Goal: Task Accomplishment & Management: Complete application form

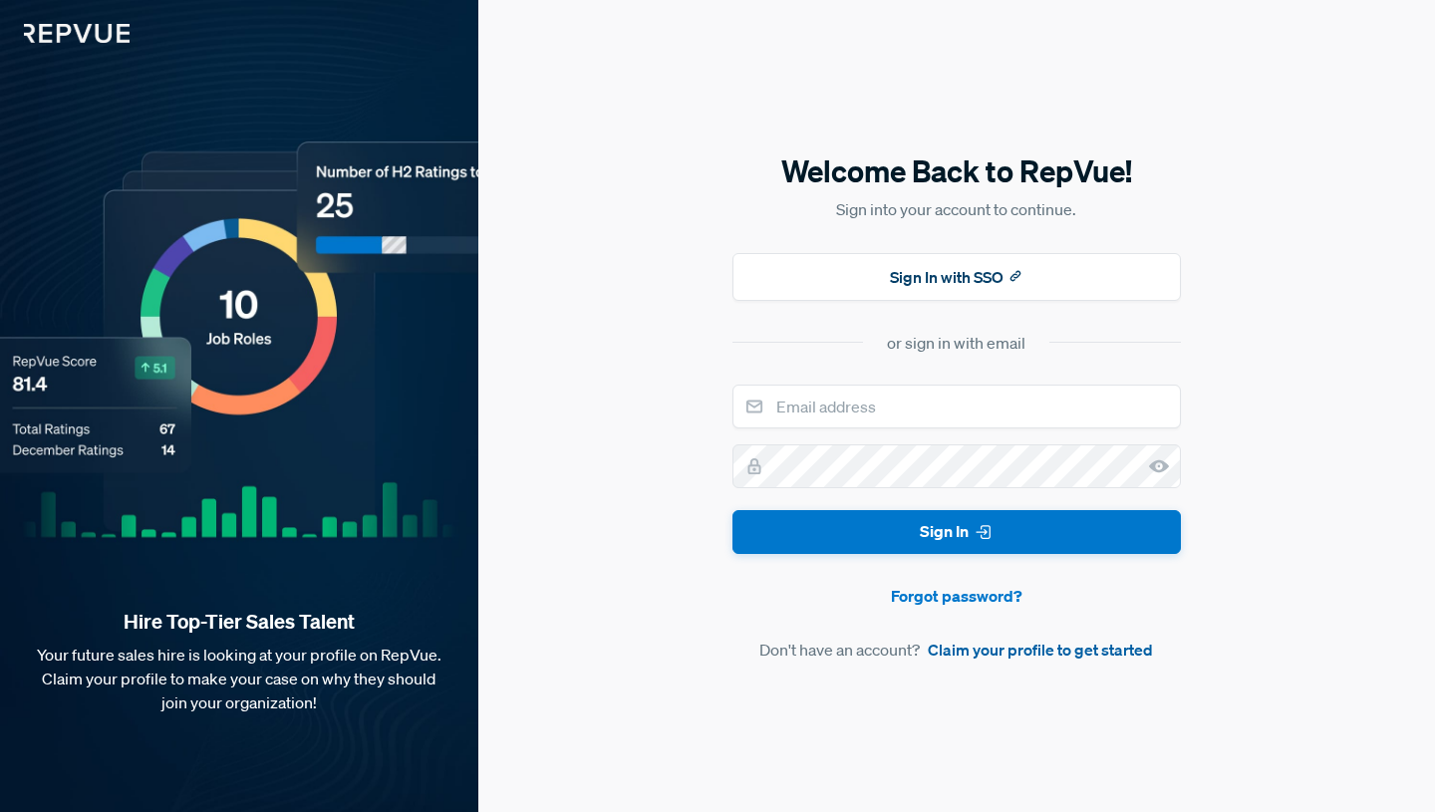
click at [968, 654] on link "Claim your profile to get started" at bounding box center [1040, 650] width 225 height 24
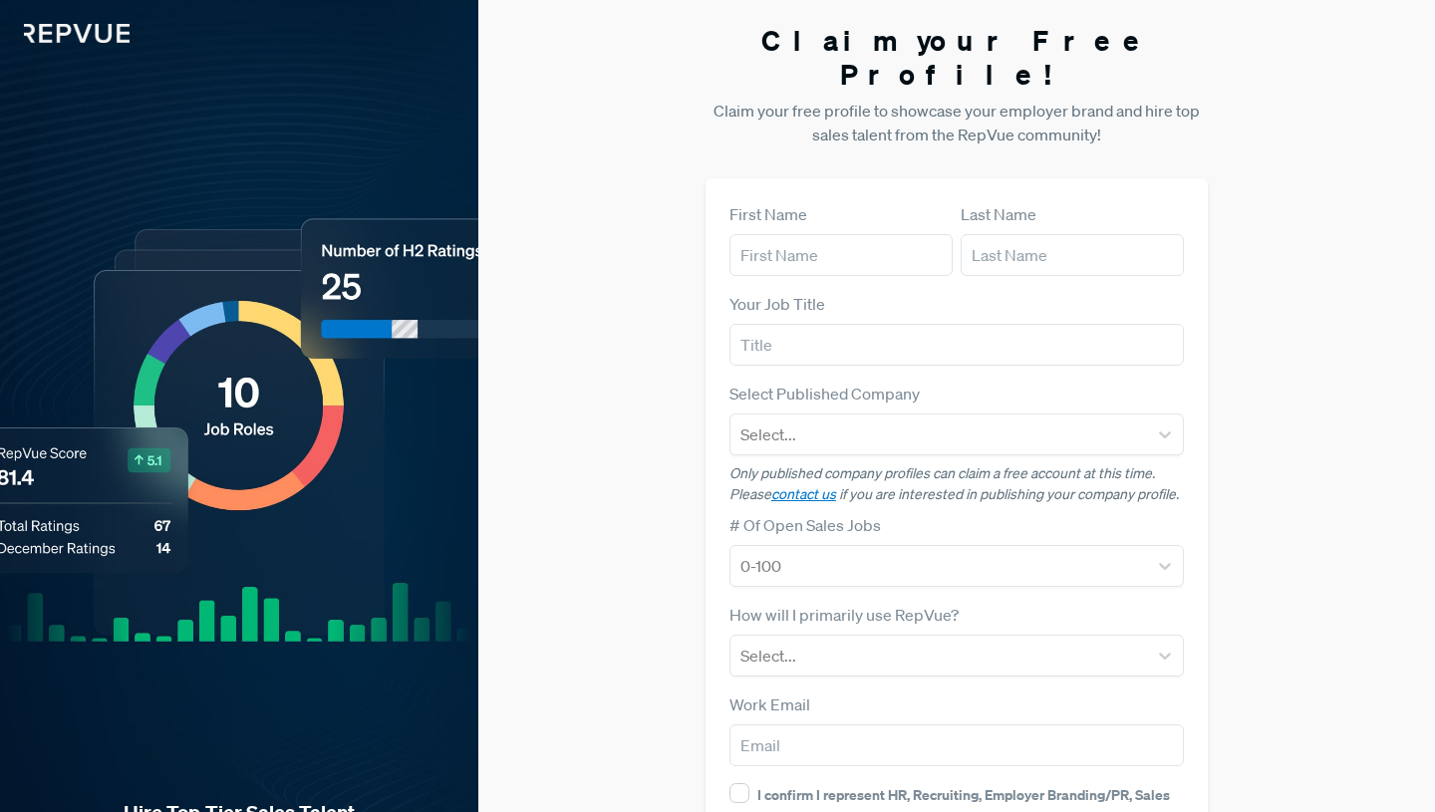
click at [818, 245] on form "First Name Last Name Your Job Title Select Published Company Select... Only pub…" at bounding box center [957, 578] width 455 height 753
click at [803, 234] on input "text" at bounding box center [841, 255] width 223 height 42
type input "[PERSON_NAME]"
click at [1005, 234] on input "text" at bounding box center [1072, 255] width 223 height 42
type input "[PERSON_NAME]"
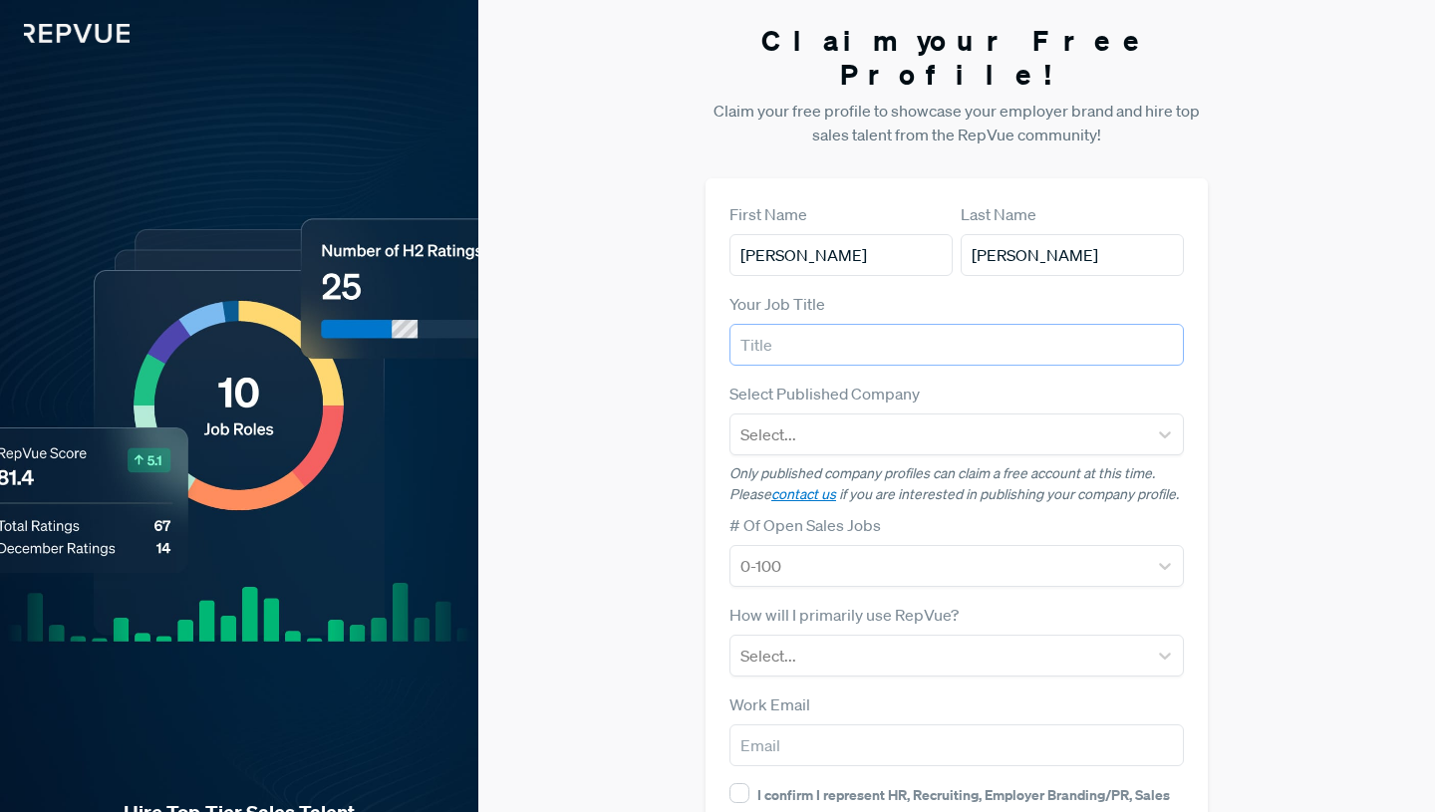
click at [865, 324] on input "text" at bounding box center [957, 345] width 455 height 42
type input "Account Executive"
click at [834, 421] on div at bounding box center [939, 435] width 397 height 28
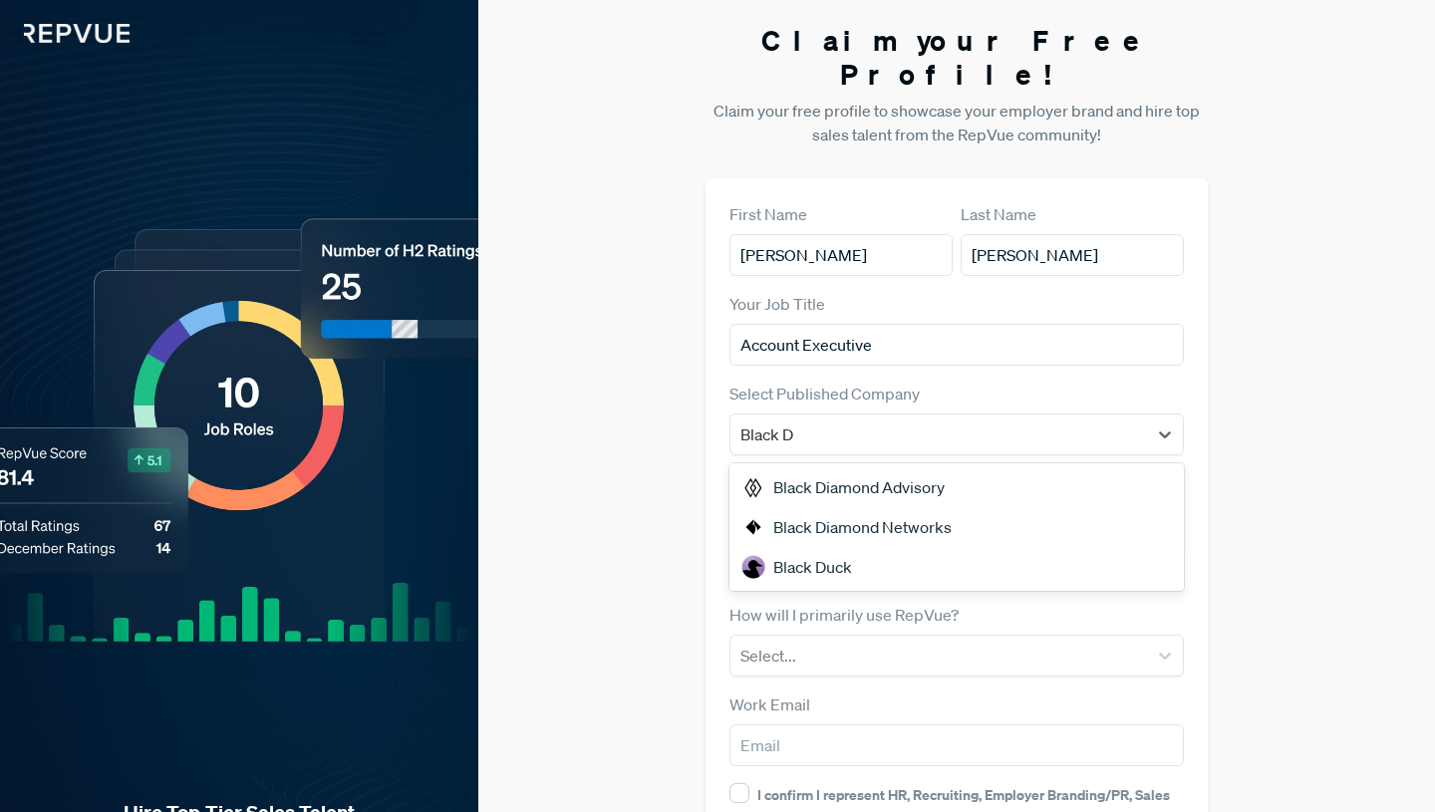
type input "Black Di"
click at [904, 507] on div "Black Diamond Networks" at bounding box center [957, 527] width 455 height 40
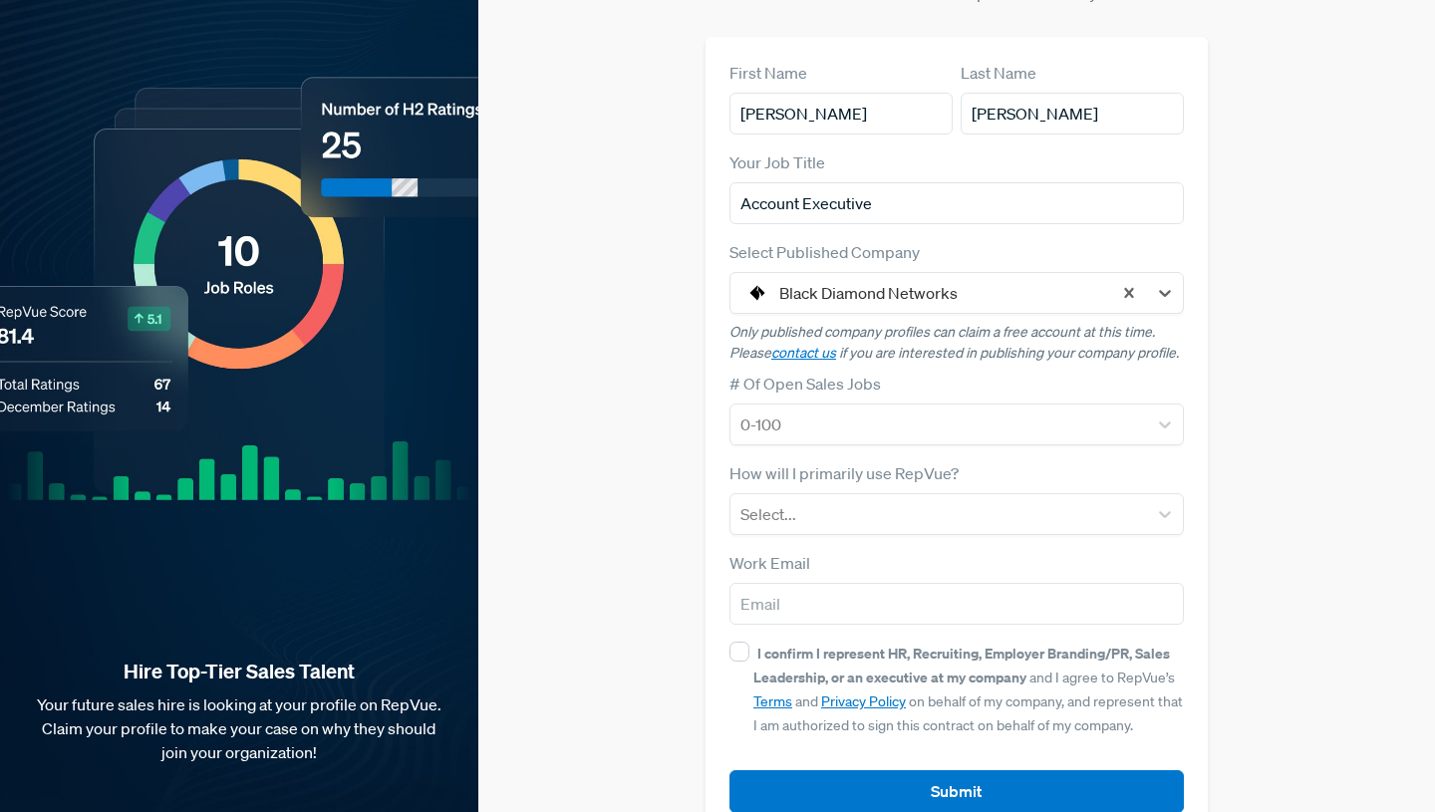
scroll to position [156, 0]
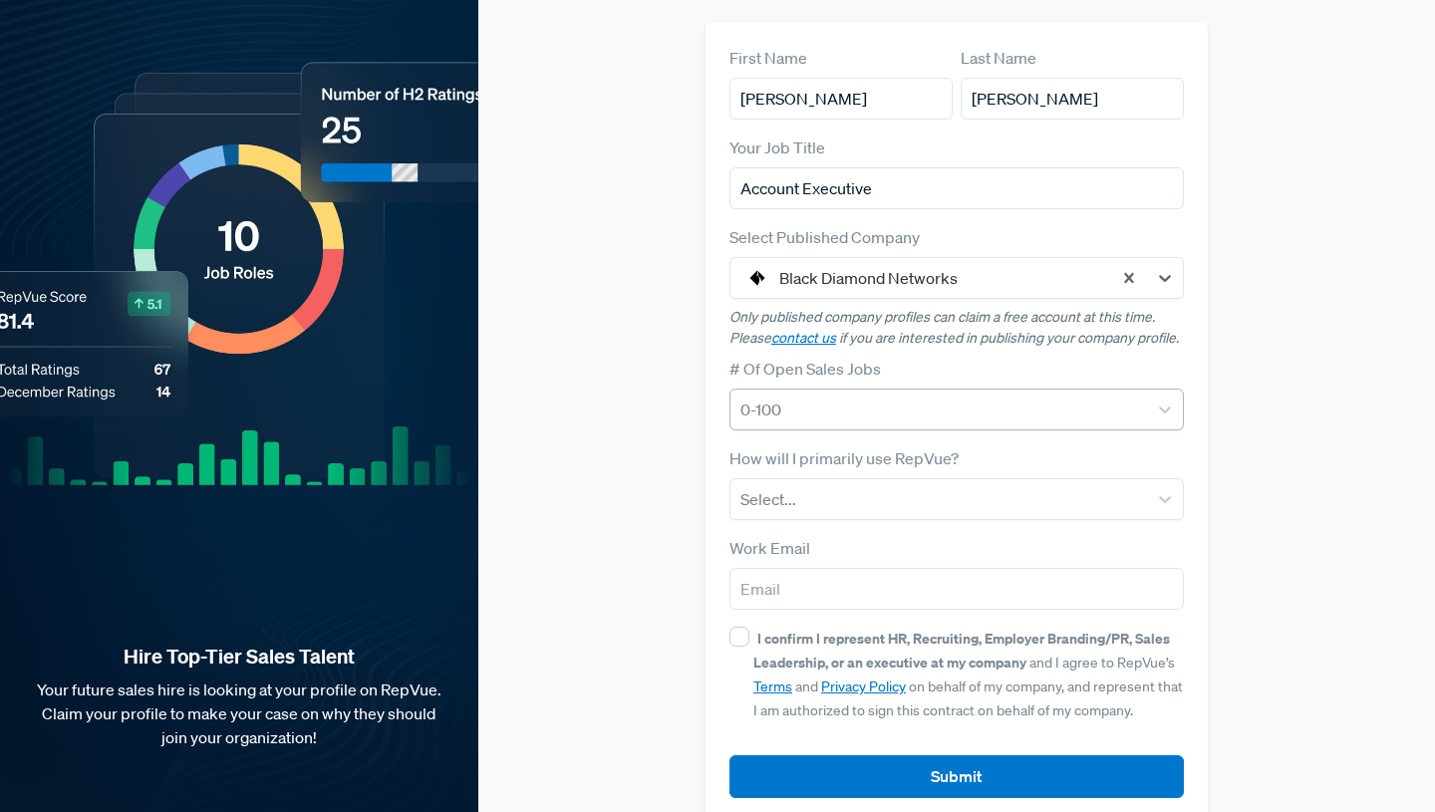
click at [855, 396] on div at bounding box center [939, 410] width 397 height 28
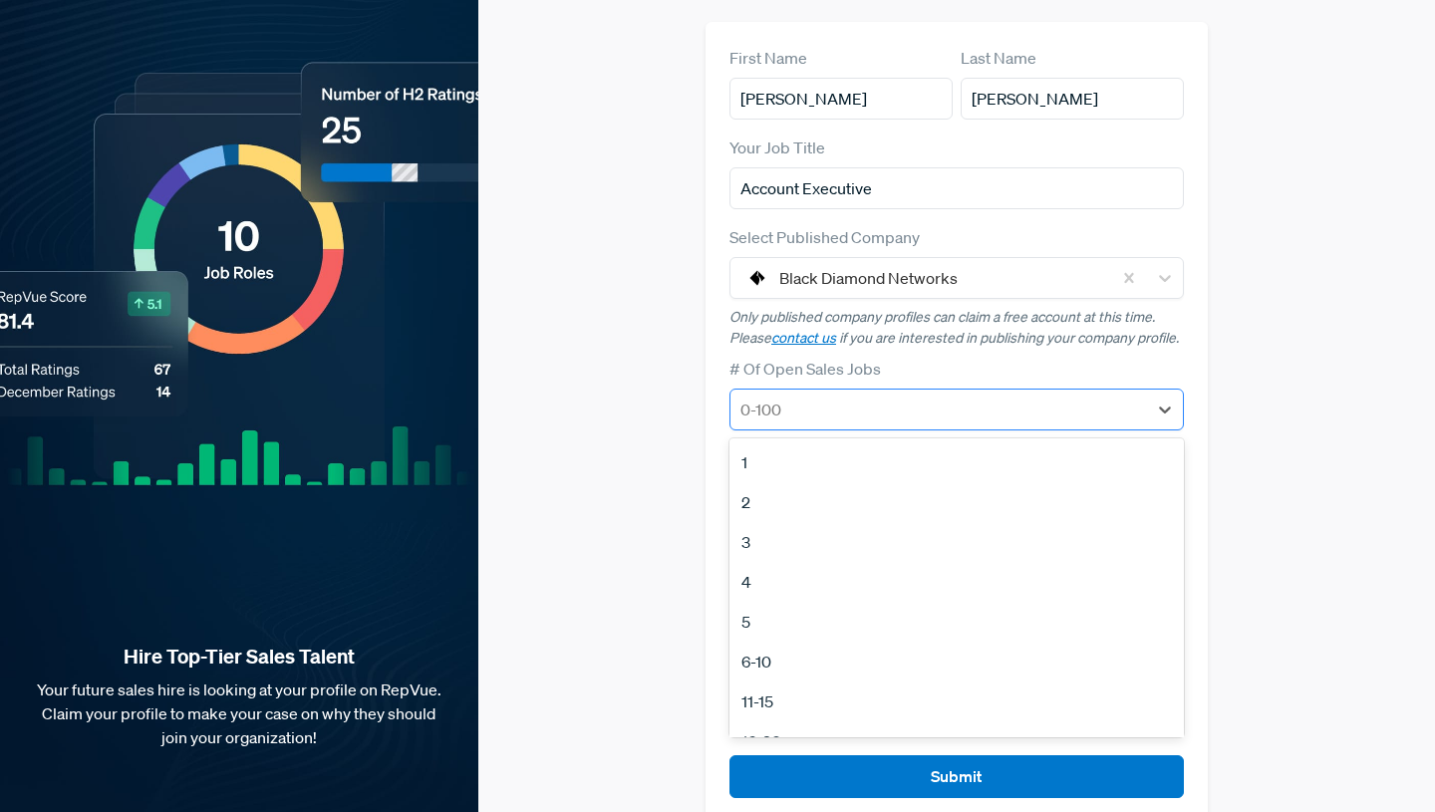
click at [855, 396] on div at bounding box center [939, 410] width 397 height 28
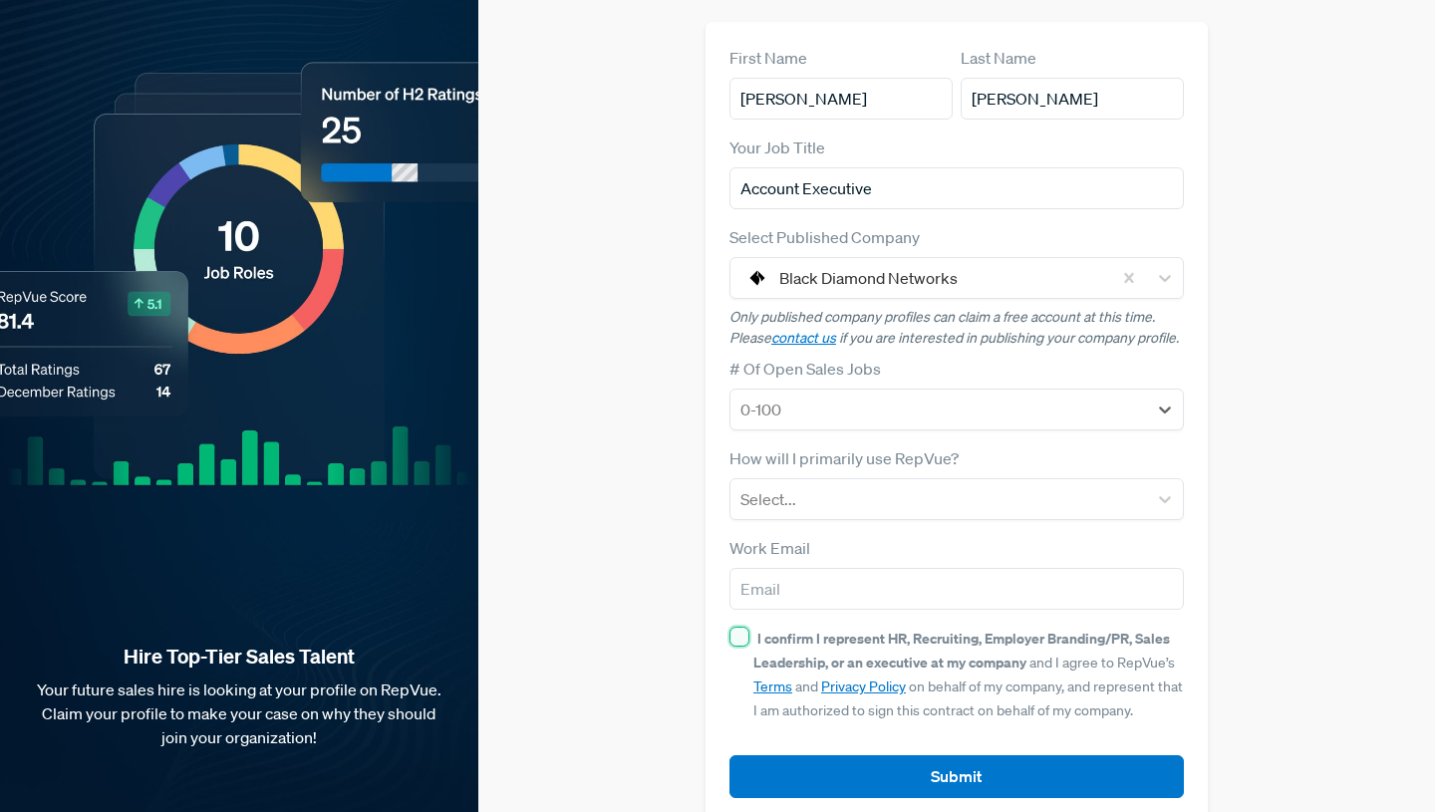
click at [742, 627] on input "I confirm I represent HR, Recruiting, Employer Branding/PR, Sales Leadership, o…" at bounding box center [740, 637] width 20 height 20
checkbox input "true"
click at [847, 568] on input "email" at bounding box center [957, 589] width 455 height 42
type input "[EMAIL_ADDRESS][DOMAIN_NAME]"
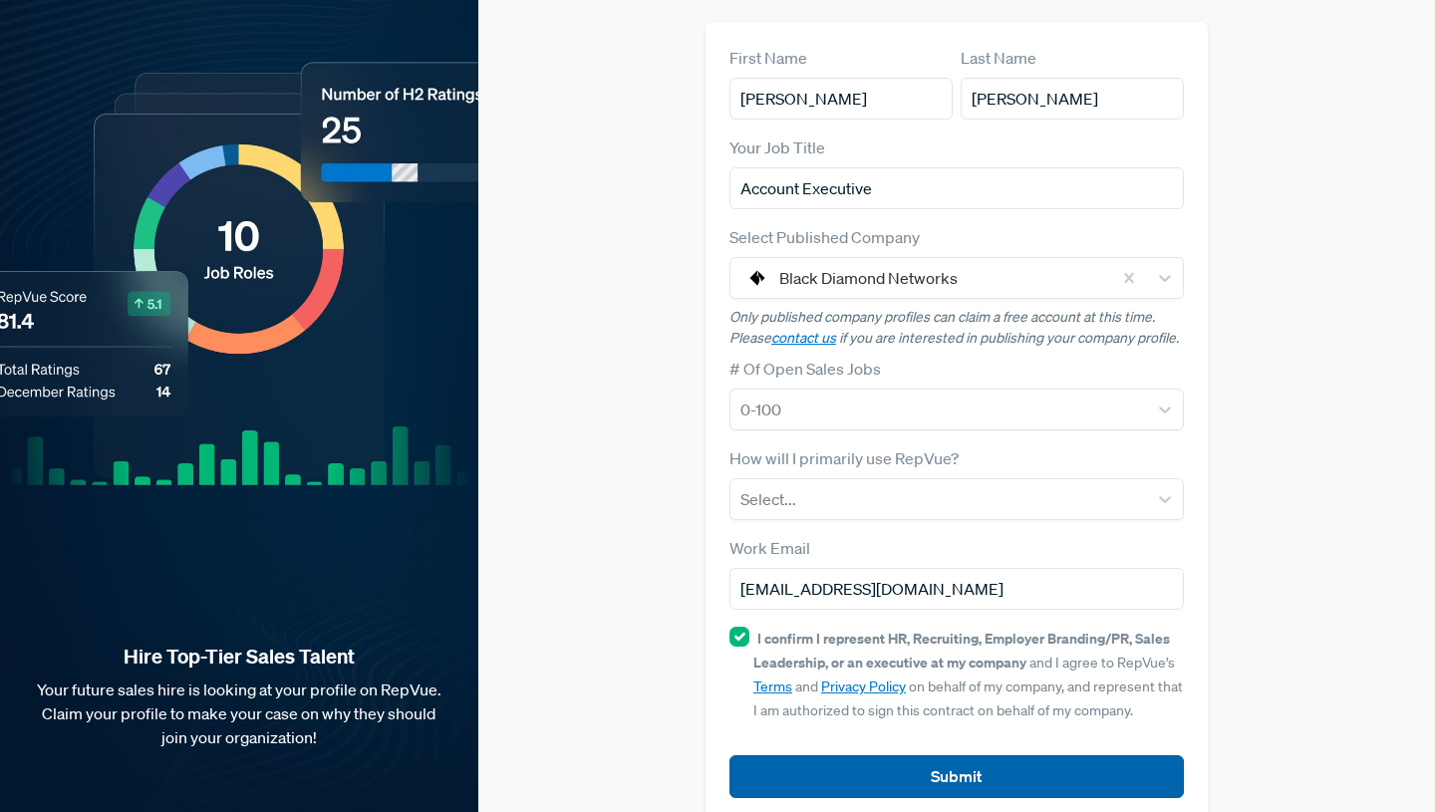
click at [891, 756] on button "Submit" at bounding box center [957, 777] width 455 height 43
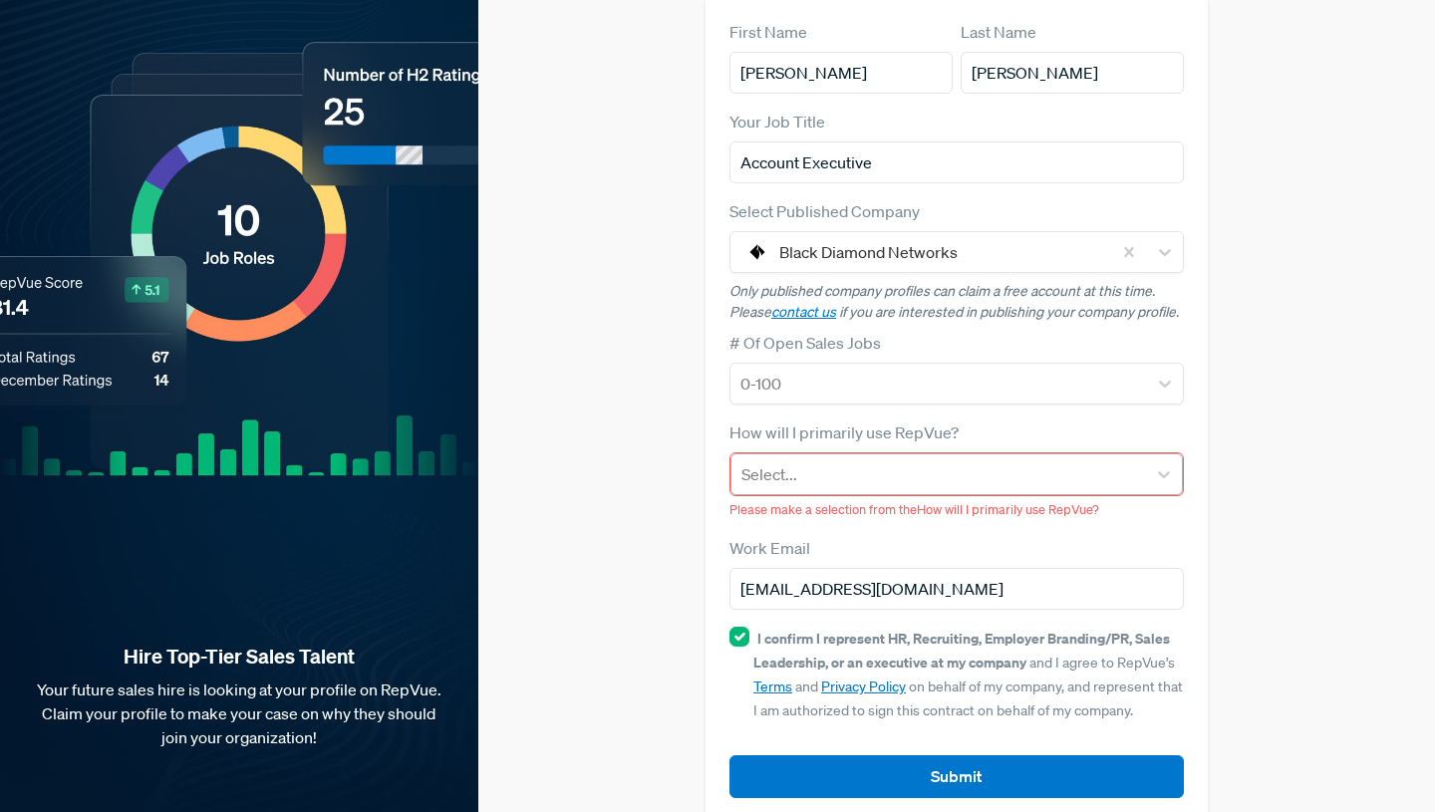
click at [876, 461] on div at bounding box center [939, 475] width 395 height 28
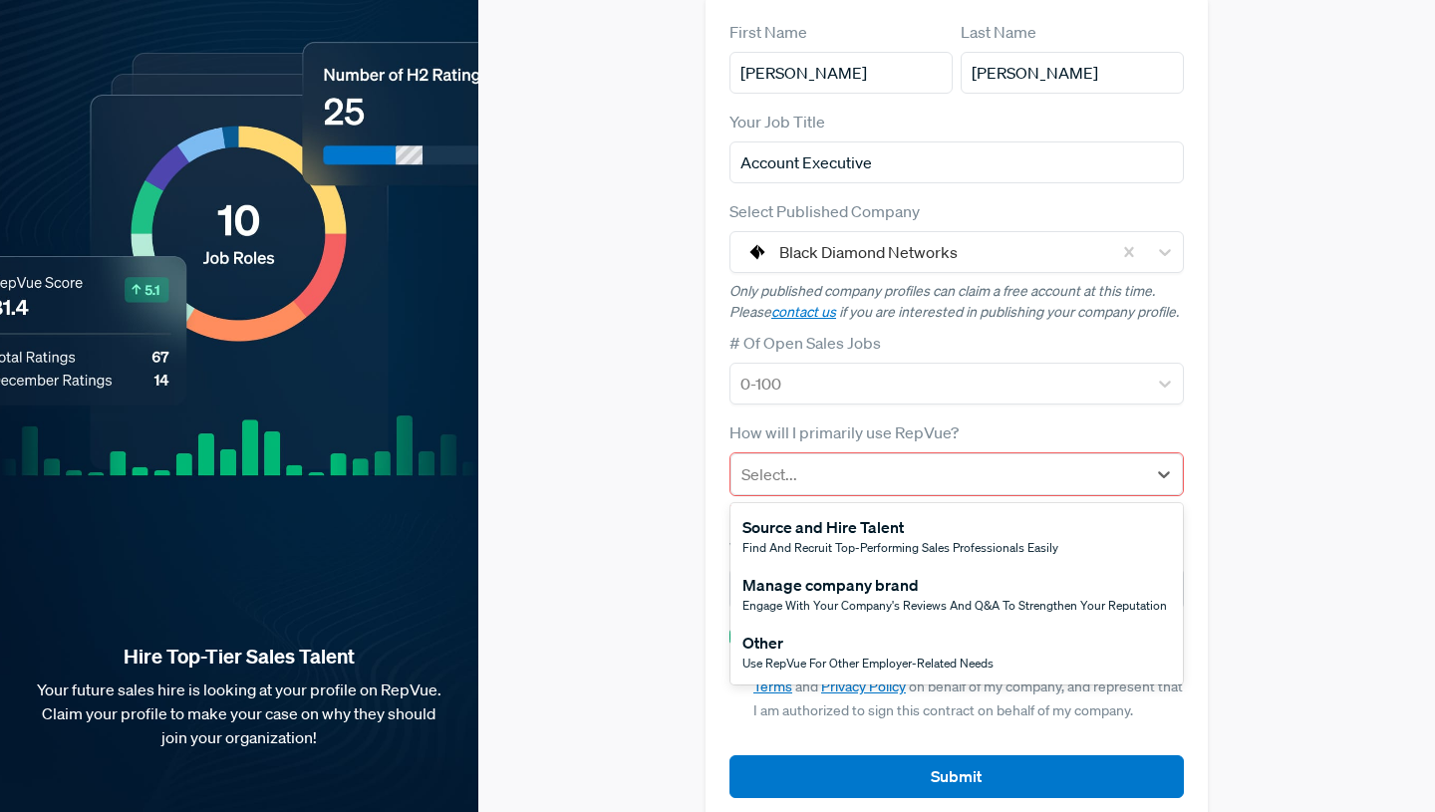
click at [777, 631] on div "Other" at bounding box center [868, 643] width 251 height 24
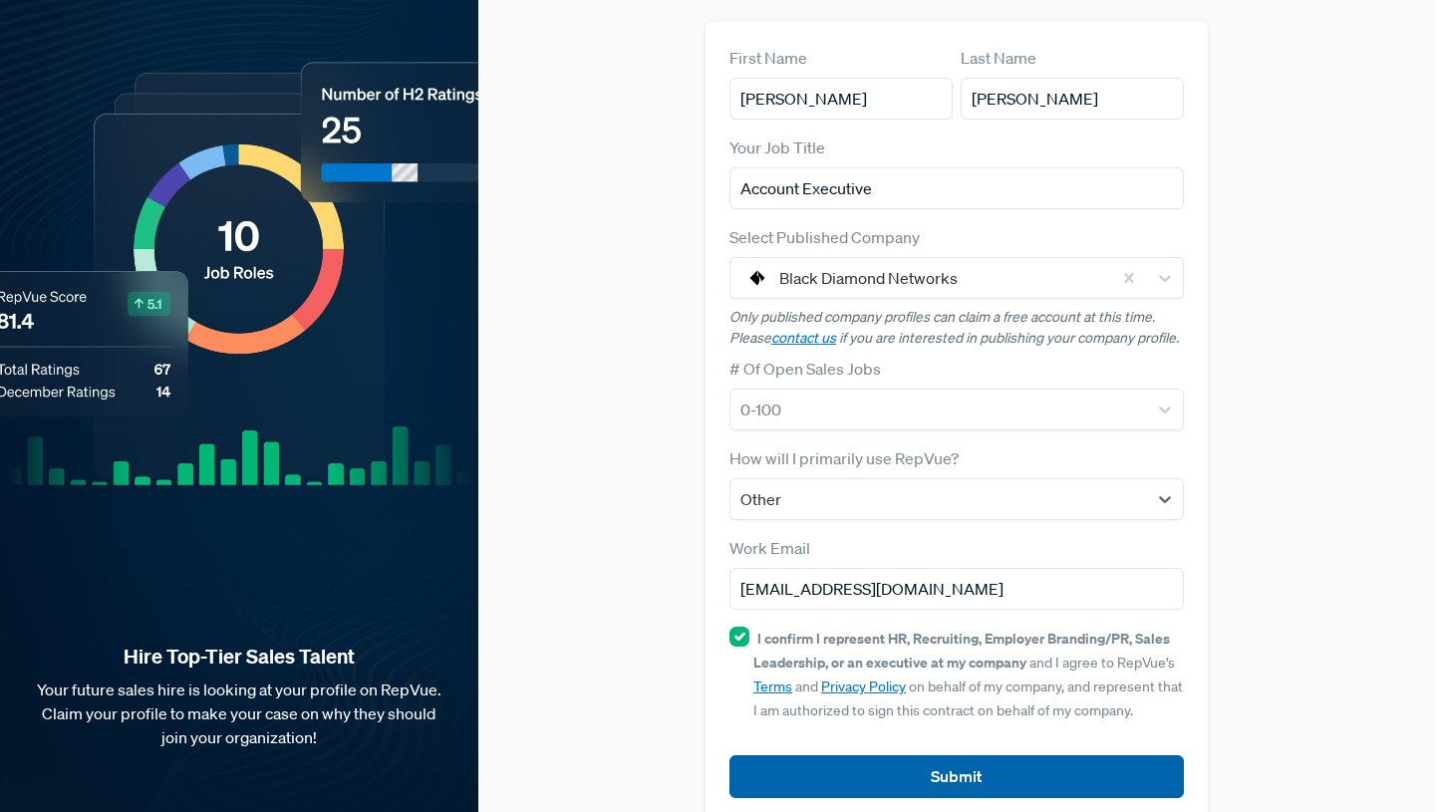
click at [950, 756] on button "Submit" at bounding box center [957, 777] width 455 height 43
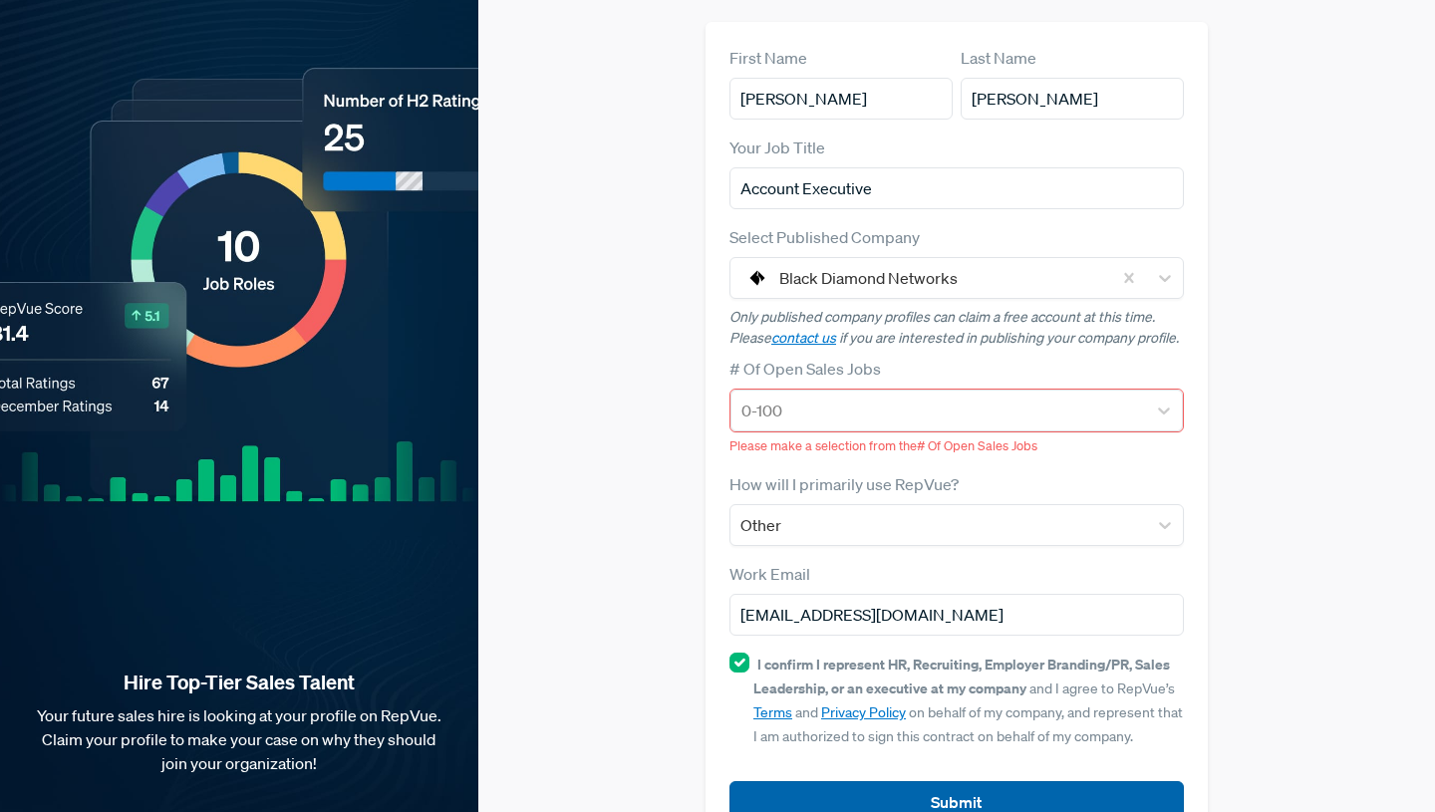
scroll to position [182, 0]
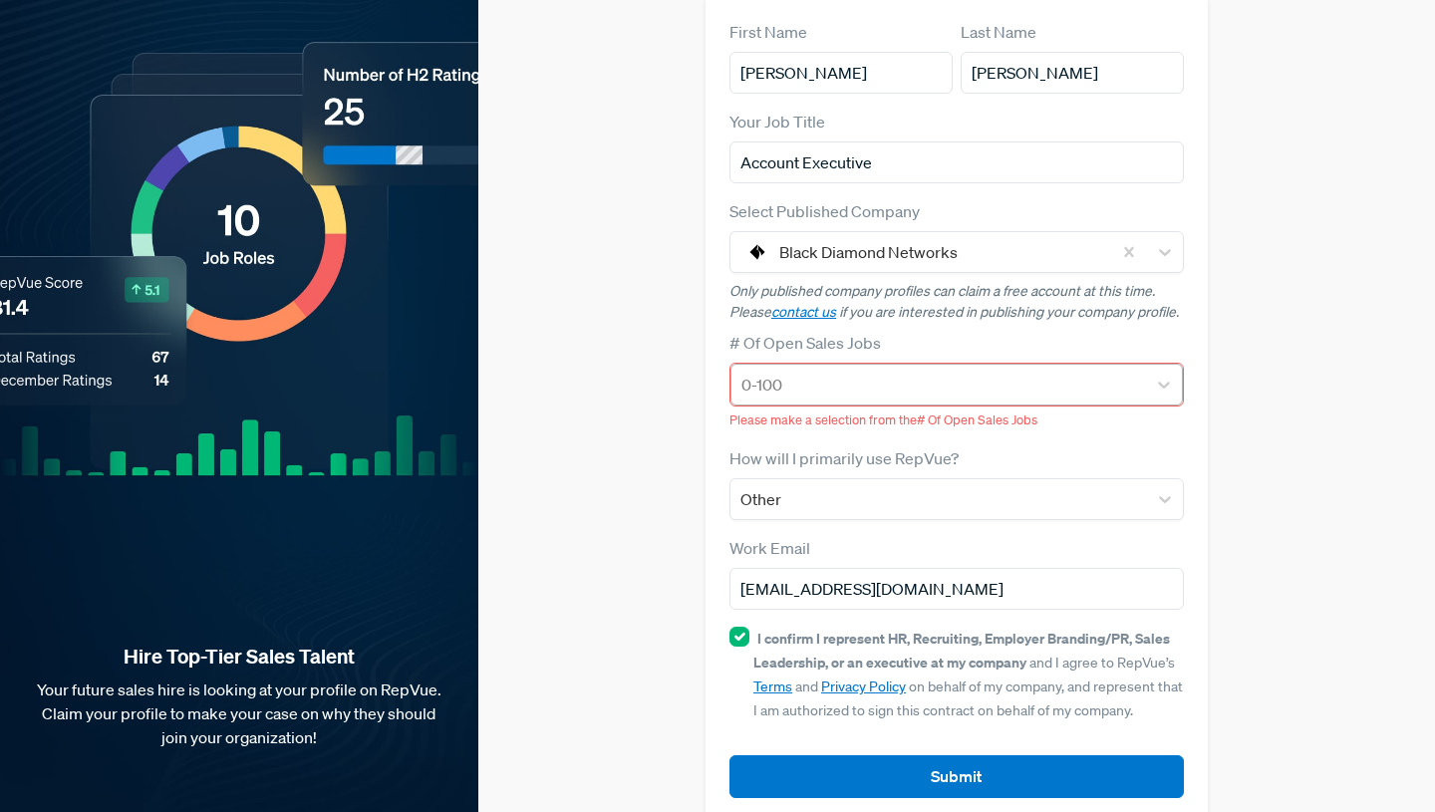
click at [921, 371] on div at bounding box center [939, 385] width 395 height 28
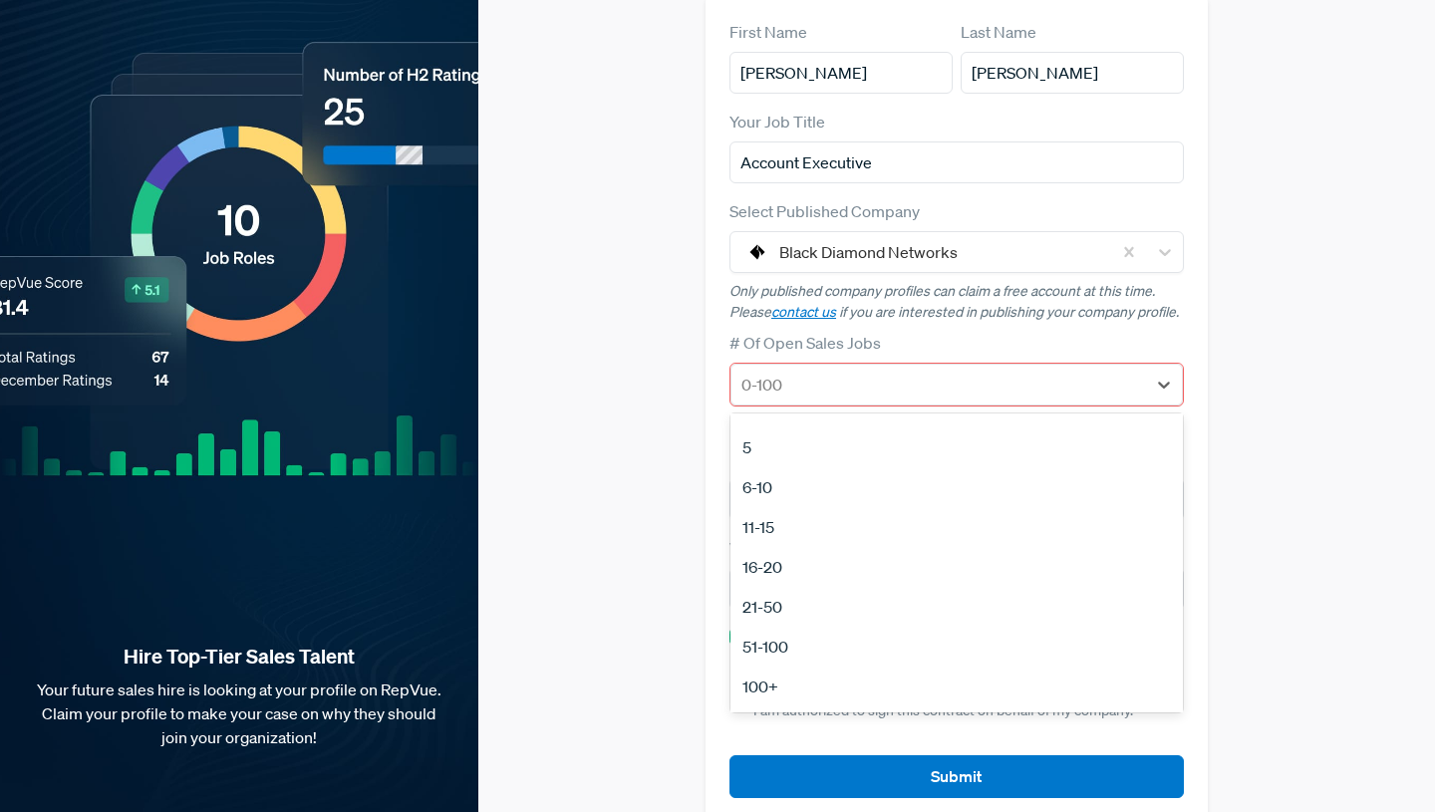
scroll to position [102, 0]
click at [766, 515] on div "6-10" at bounding box center [957, 535] width 453 height 40
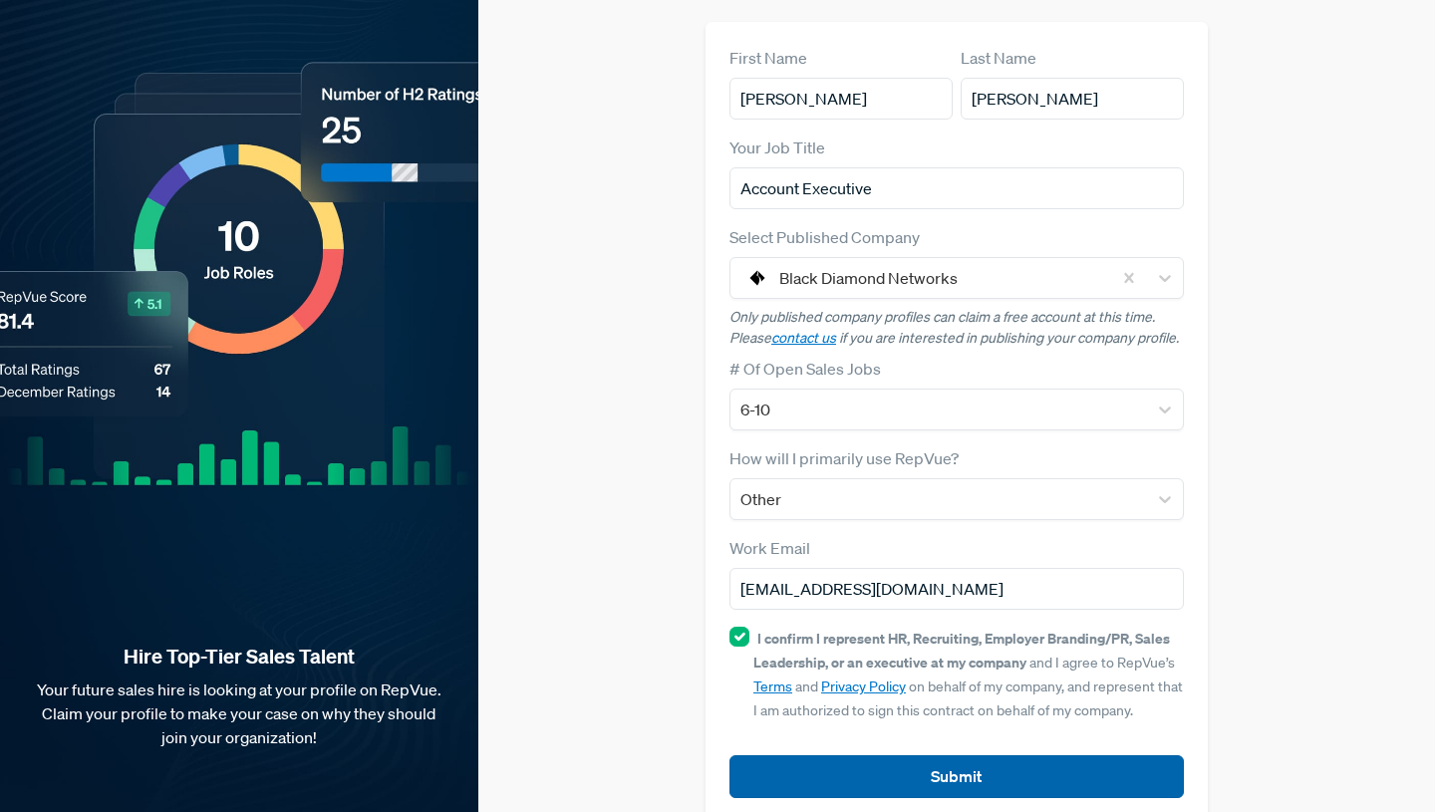
click at [852, 756] on button "Submit" at bounding box center [957, 777] width 455 height 43
